Goal: Task Accomplishment & Management: Use online tool/utility

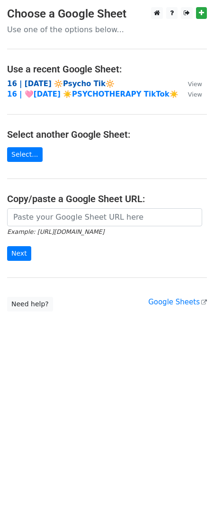
click at [62, 82] on strong "16 | [DATE] 🔆Psycho Tik🔆" at bounding box center [60, 84] width 107 height 9
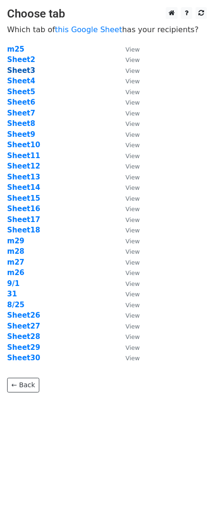
click at [16, 70] on strong "Sheet3" at bounding box center [21, 70] width 28 height 9
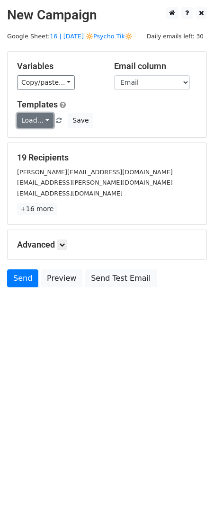
click at [38, 125] on link "Load..." at bounding box center [35, 120] width 36 height 15
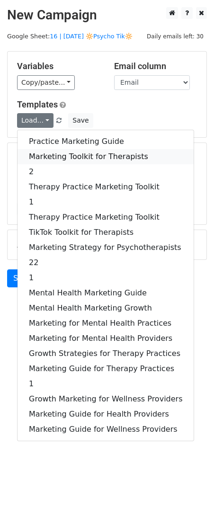
click at [46, 154] on link "Marketing Toolkit for Therapists" at bounding box center [106, 156] width 176 height 15
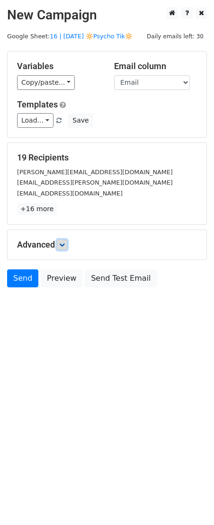
click at [63, 248] on link at bounding box center [62, 245] width 10 height 10
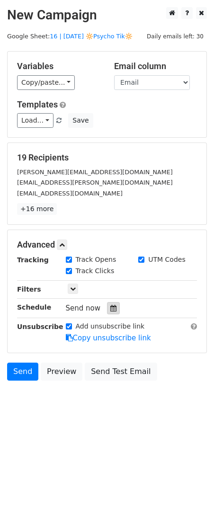
click at [110, 310] on icon at bounding box center [113, 308] width 6 height 7
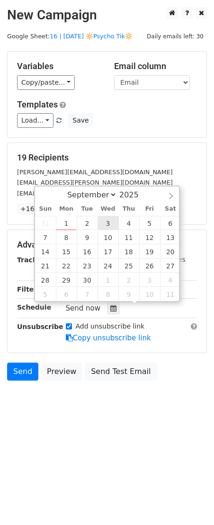
type input "2025-09-03 12:00"
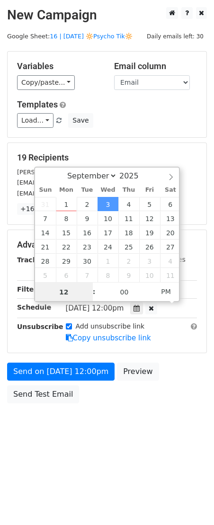
scroll to position [0, 0]
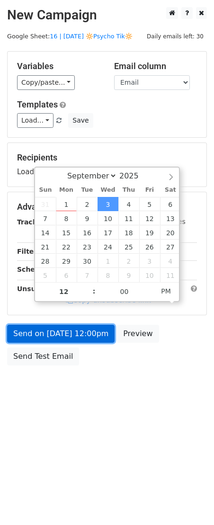
click at [75, 337] on link "Send on Sep 3 at 12:00pm" at bounding box center [60, 334] width 107 height 18
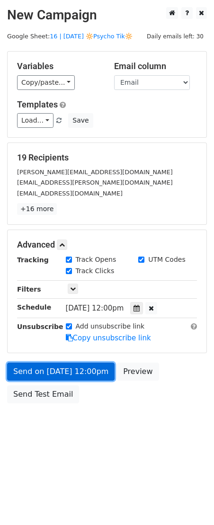
click at [66, 370] on link "Send on Sep 3 at 12:00pm" at bounding box center [60, 372] width 107 height 18
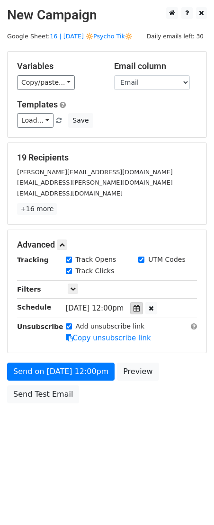
click at [143, 304] on div at bounding box center [136, 308] width 13 height 12
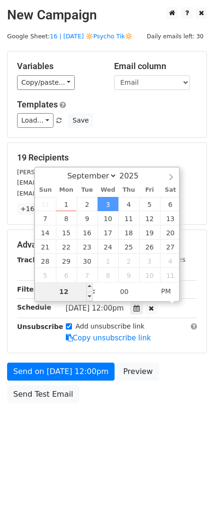
click at [71, 298] on input "12" at bounding box center [64, 291] width 58 height 19
type input "6"
type input "2025-09-03 18:00"
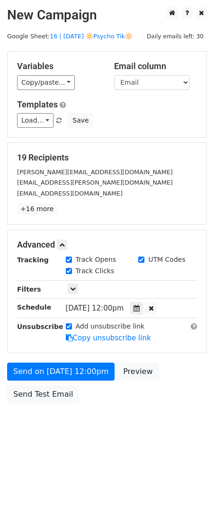
click at [38, 384] on div "Send on Sep 3 at 12:00pm Preview Send Test Email" at bounding box center [107, 385] width 214 height 45
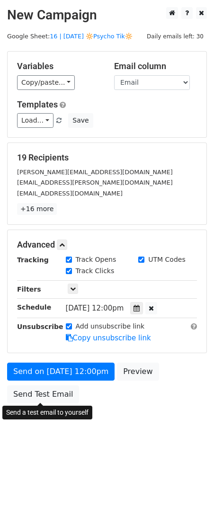
click at [38, 396] on body "New Campaign Daily emails left: 30 Google Sheet: 16 | AUG 25 🔆Psycho Tik🔆 Varia…" at bounding box center [107, 226] width 214 height 439
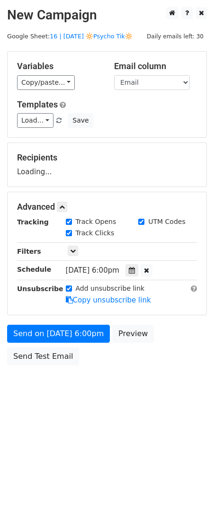
click at [36, 367] on div "Send on Sep 3 at 6:00pm Preview Send Test Email" at bounding box center [107, 347] width 214 height 45
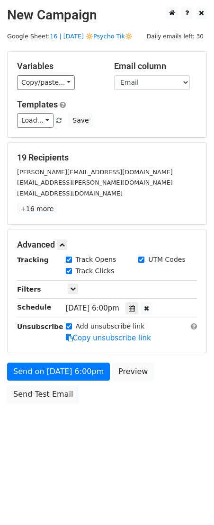
click at [39, 363] on div "Send on Sep 3 at 6:00pm Preview Send Test Email" at bounding box center [107, 385] width 214 height 45
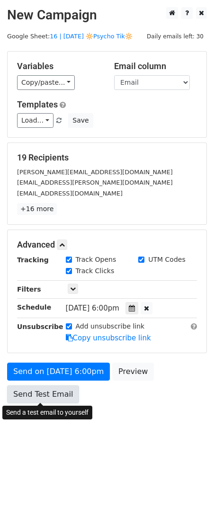
click at [38, 385] on link "Send Test Email" at bounding box center [43, 394] width 72 height 18
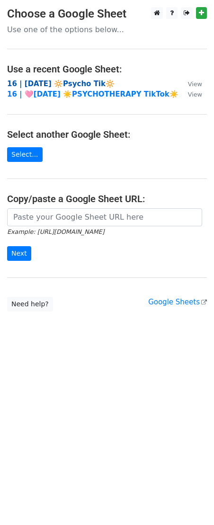
click at [63, 80] on strong "16 | [DATE] 🔆Psycho Tik🔆" at bounding box center [60, 84] width 107 height 9
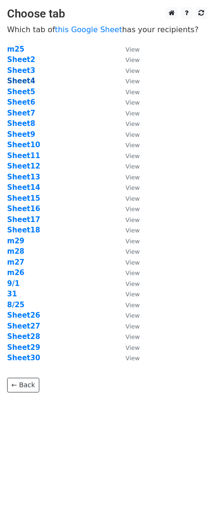
click at [27, 80] on strong "Sheet4" at bounding box center [21, 81] width 28 height 9
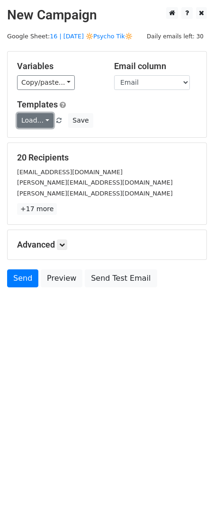
click at [39, 123] on link "Load..." at bounding box center [35, 120] width 36 height 15
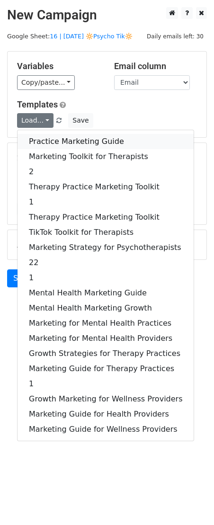
click at [76, 141] on link "Practice Marketing Guide" at bounding box center [106, 141] width 176 height 15
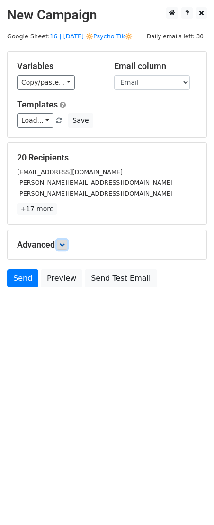
click at [64, 246] on icon at bounding box center [62, 245] width 6 height 6
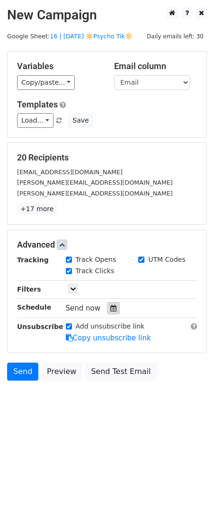
click at [110, 310] on icon at bounding box center [113, 308] width 6 height 7
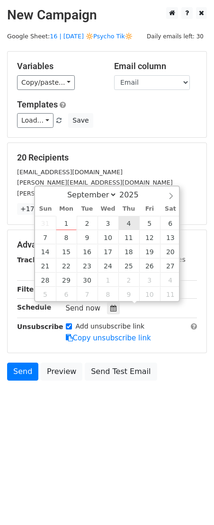
type input "2025-09-04 12:00"
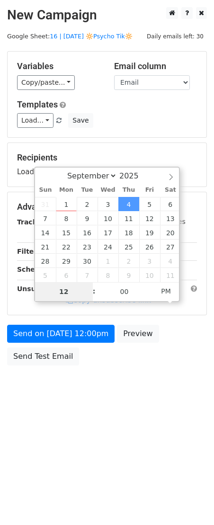
type input "7"
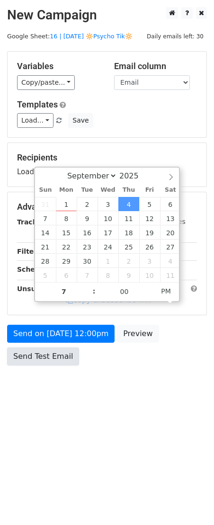
type input "2025-09-04 19:00"
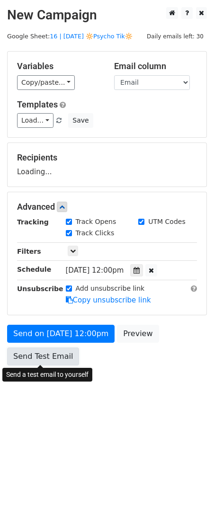
click at [54, 363] on link "Send Test Email" at bounding box center [43, 357] width 72 height 18
